Goal: Navigation & Orientation: Find specific page/section

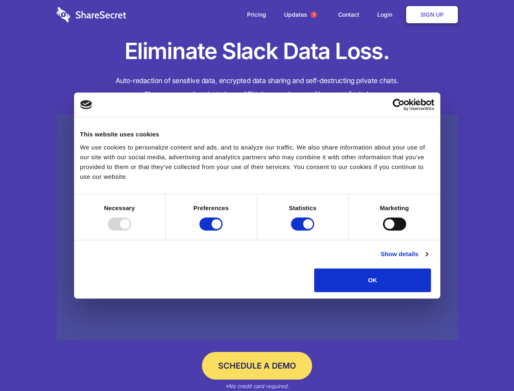
click at [131, 230] on div at bounding box center [119, 223] width 23 height 13
click at [223, 230] on input "Preferences" at bounding box center [210, 223] width 23 height 13
checkbox input "false"
click at [304, 230] on input "Statistics" at bounding box center [302, 223] width 23 height 13
checkbox input "false"
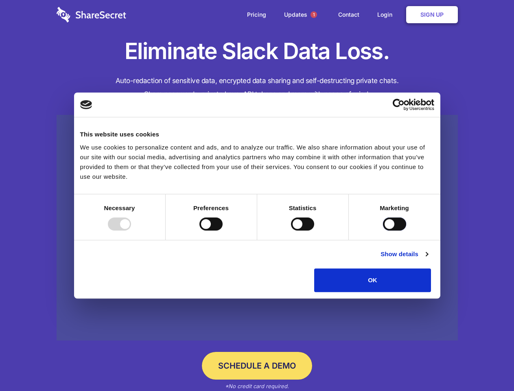
click at [383, 230] on input "Marketing" at bounding box center [394, 223] width 23 height 13
checkbox input "true"
click at [428, 259] on link "Show details" at bounding box center [404, 254] width 47 height 10
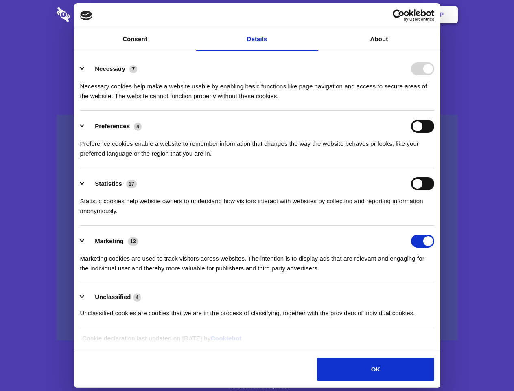
click at [434, 158] on div "Preferences 4 Preference cookies enable a website to remember information that …" at bounding box center [257, 139] width 354 height 39
click at [313, 15] on span "1" at bounding box center [314, 14] width 7 height 7
